Goal: Transaction & Acquisition: Purchase product/service

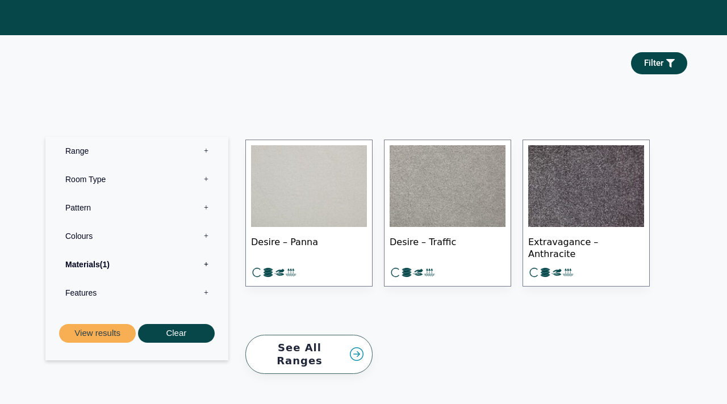
scroll to position [406, 0]
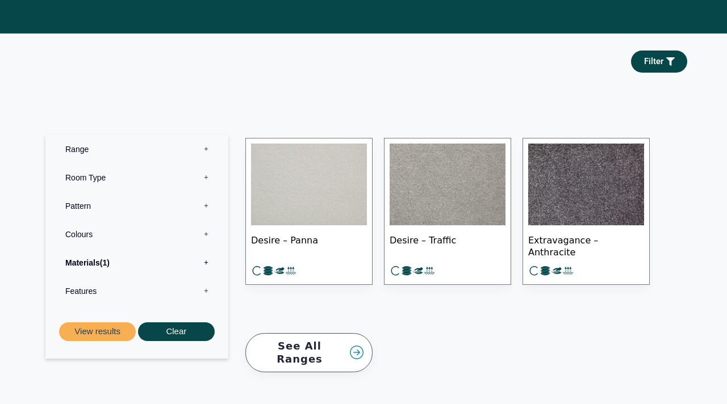
click at [310, 203] on img at bounding box center [309, 185] width 116 height 82
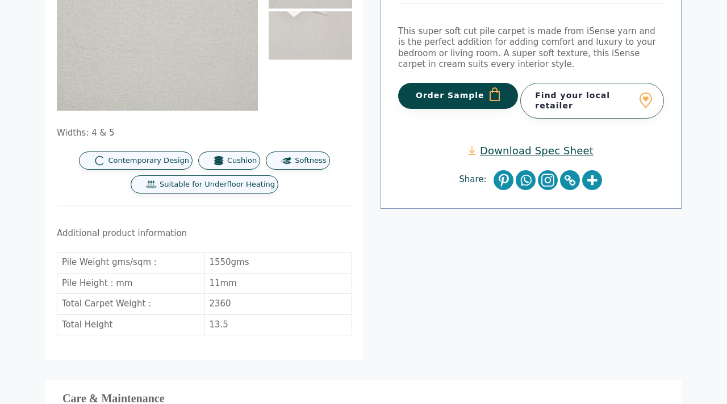
scroll to position [110, 0]
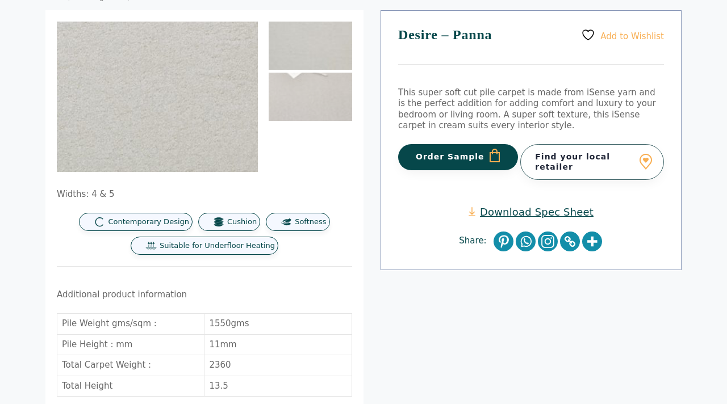
click at [199, 152] on img at bounding box center [104, 28] width 454 height 341
click at [200, 121] on img at bounding box center [103, 63] width 454 height 341
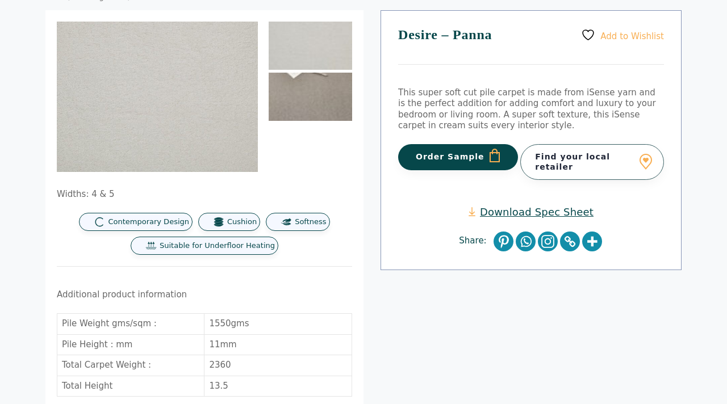
click at [319, 88] on img at bounding box center [309, 97] width 83 height 48
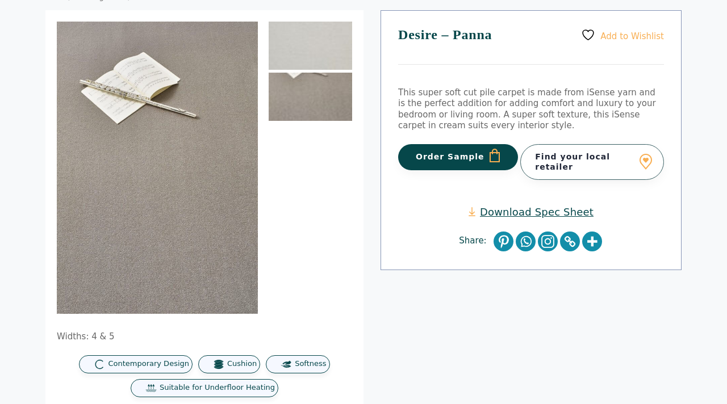
click at [313, 57] on img at bounding box center [309, 46] width 83 height 48
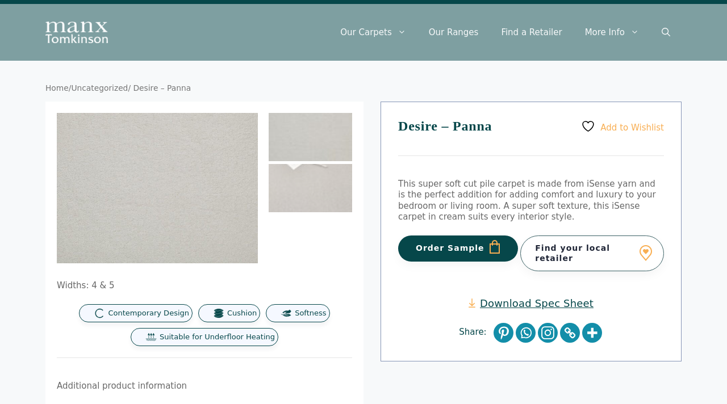
scroll to position [0, 0]
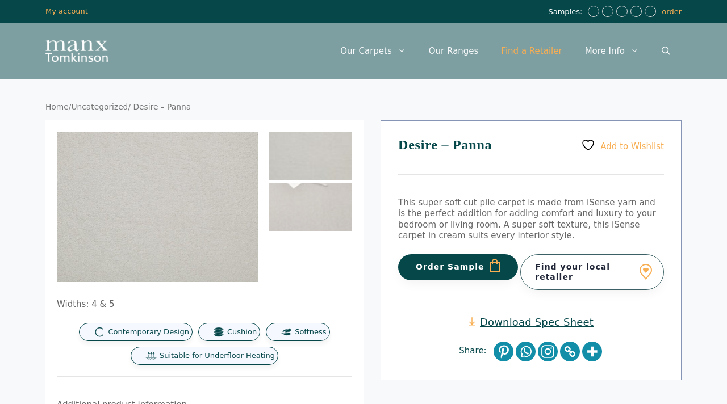
click at [543, 48] on link "Find a Retailer" at bounding box center [530, 51] width 83 height 34
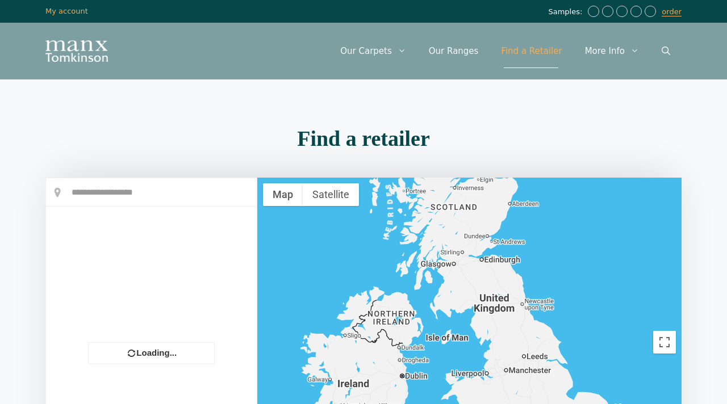
click at [112, 174] on div "Find a retailer Loading... +" at bounding box center [363, 331] width 647 height 418
click at [111, 186] on input "text" at bounding box center [151, 192] width 211 height 28
click at [110, 196] on input "text" at bounding box center [151, 192] width 211 height 28
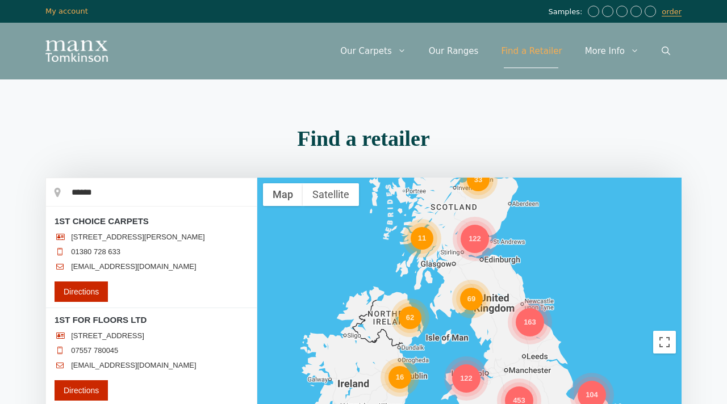
click at [72, 191] on input "******" at bounding box center [151, 192] width 211 height 28
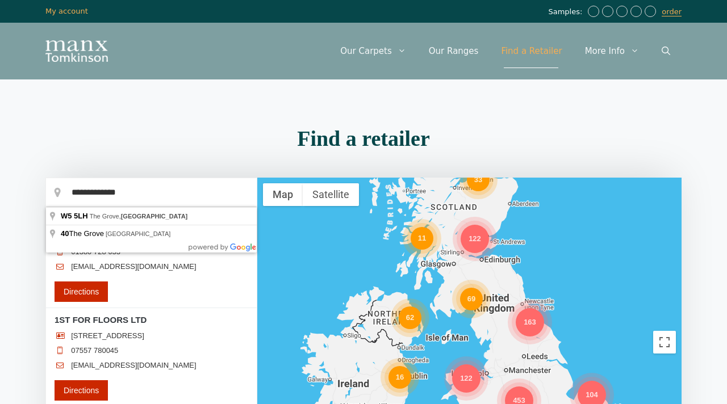
type input "**********"
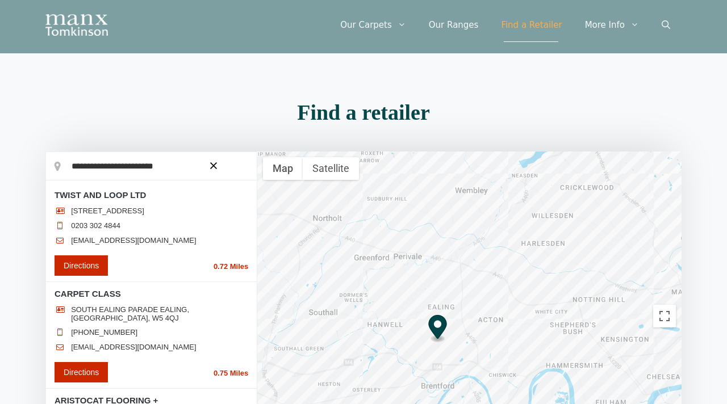
scroll to position [24, 0]
